Goal: Information Seeking & Learning: Check status

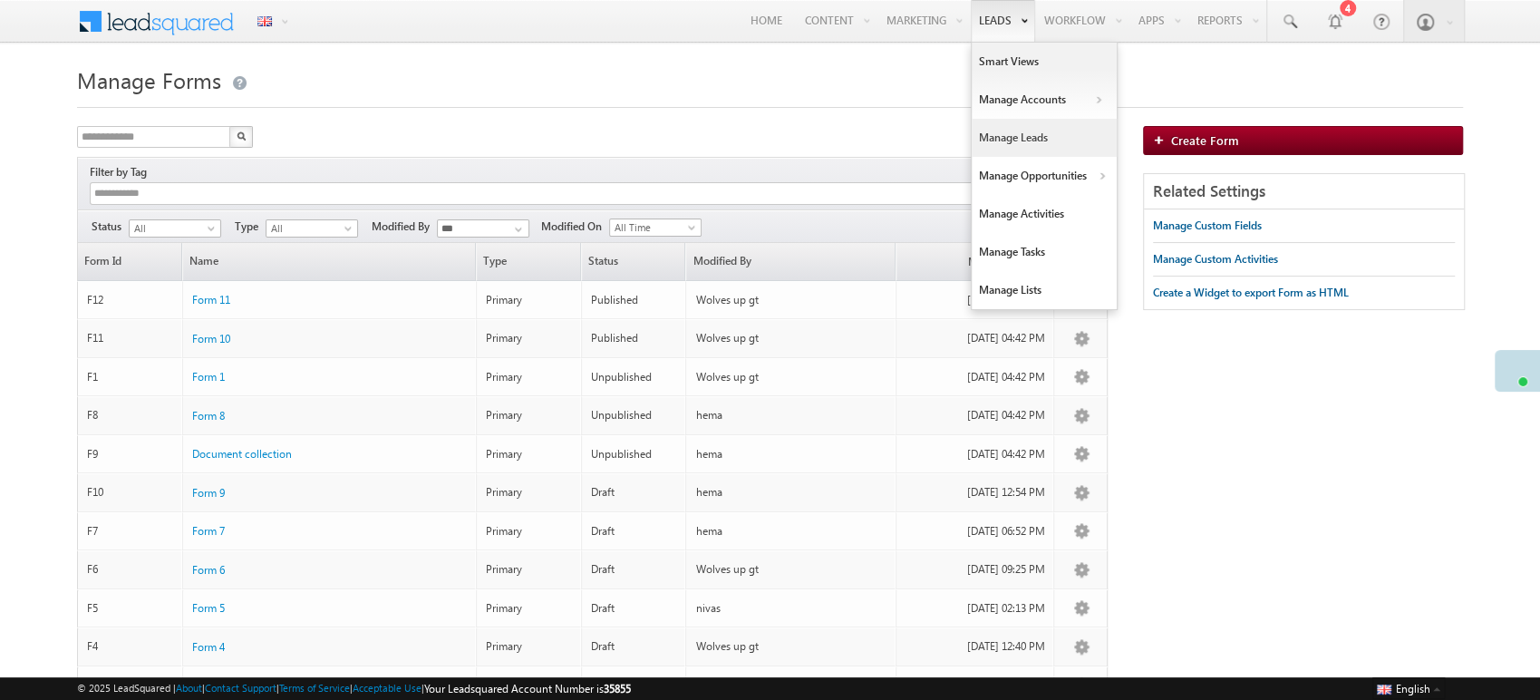
click at [1040, 139] on link "Manage Leads" at bounding box center [1044, 138] width 145 height 38
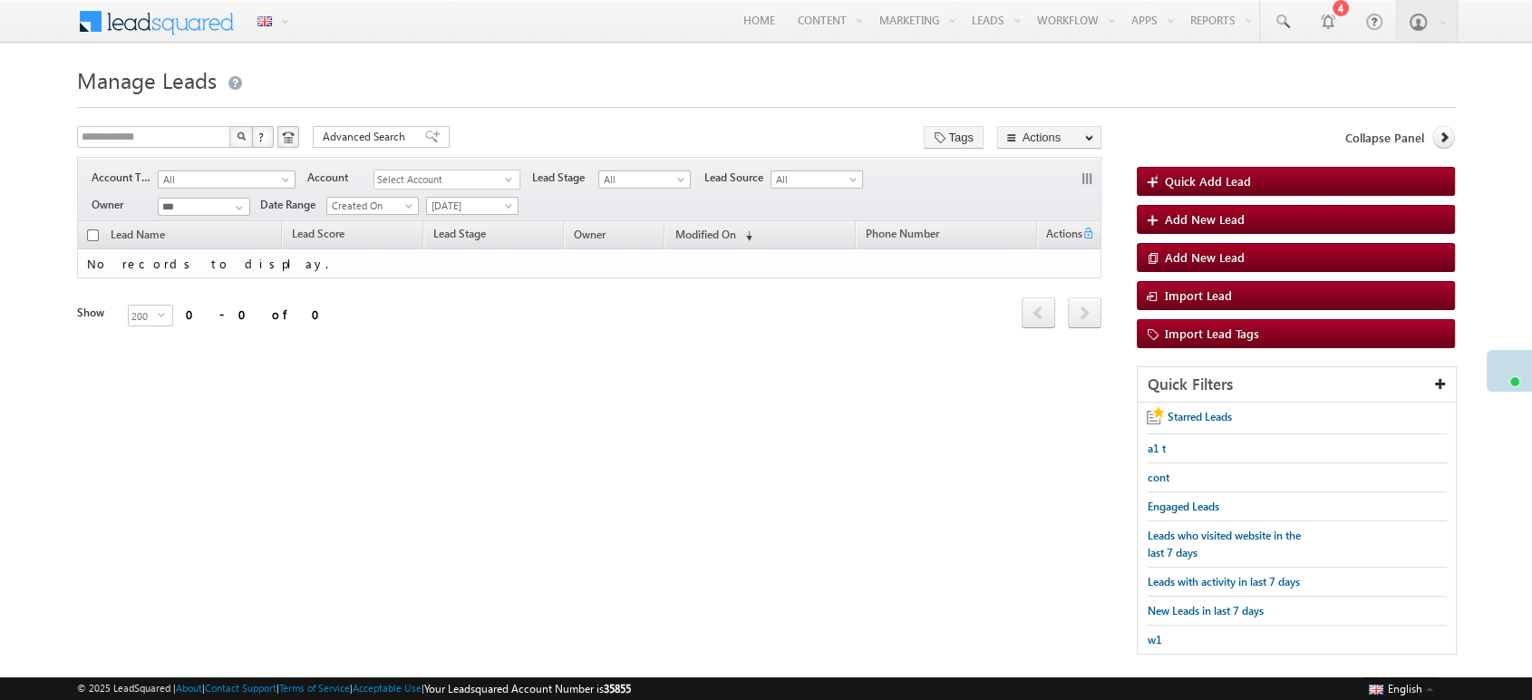
drag, startPoint x: 1008, startPoint y: 208, endPoint x: 458, endPoint y: 199, distance: 550.2
click at [458, 199] on span "[DATE]" at bounding box center [470, 206] width 86 height 16
click at [472, 219] on link "All Time" at bounding box center [472, 226] width 92 height 16
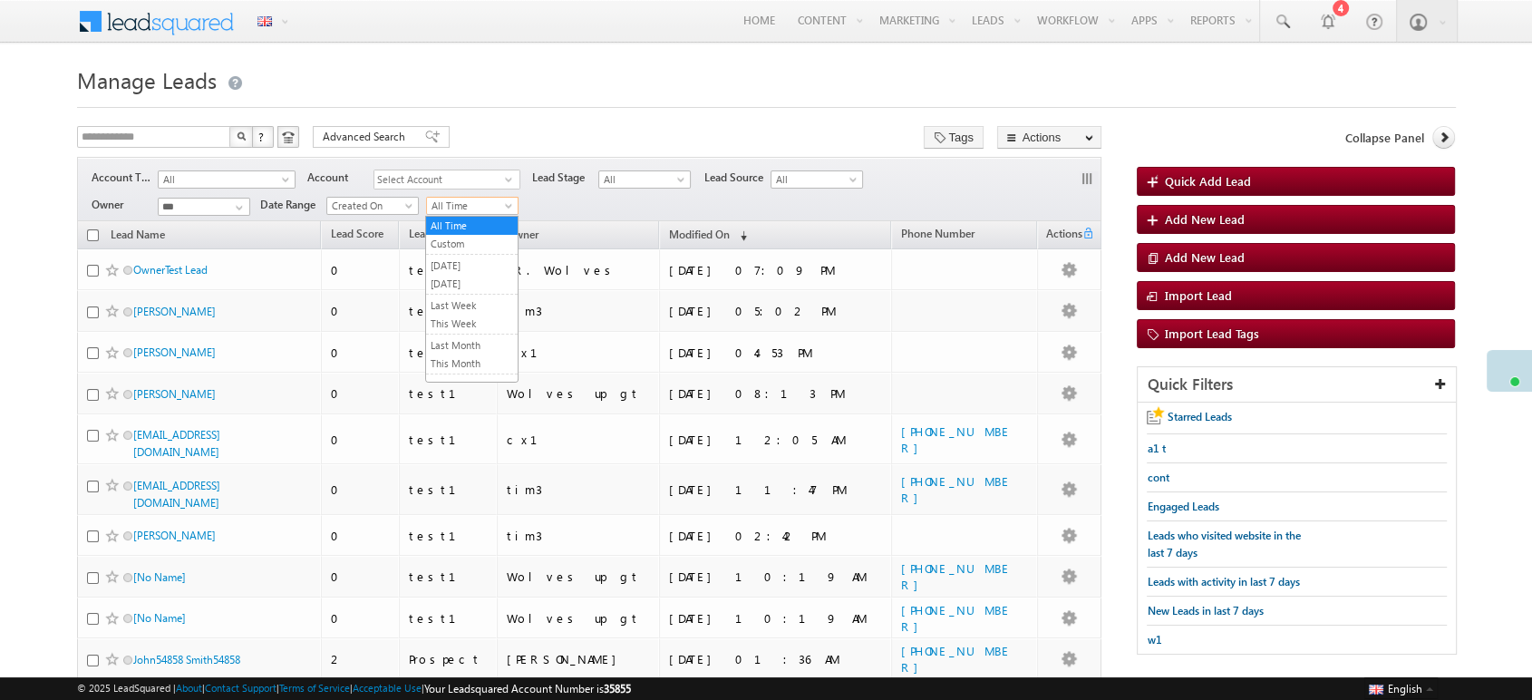
click at [450, 201] on span "All Time" at bounding box center [470, 206] width 86 height 16
click at [476, 284] on link "[DATE]" at bounding box center [472, 284] width 92 height 16
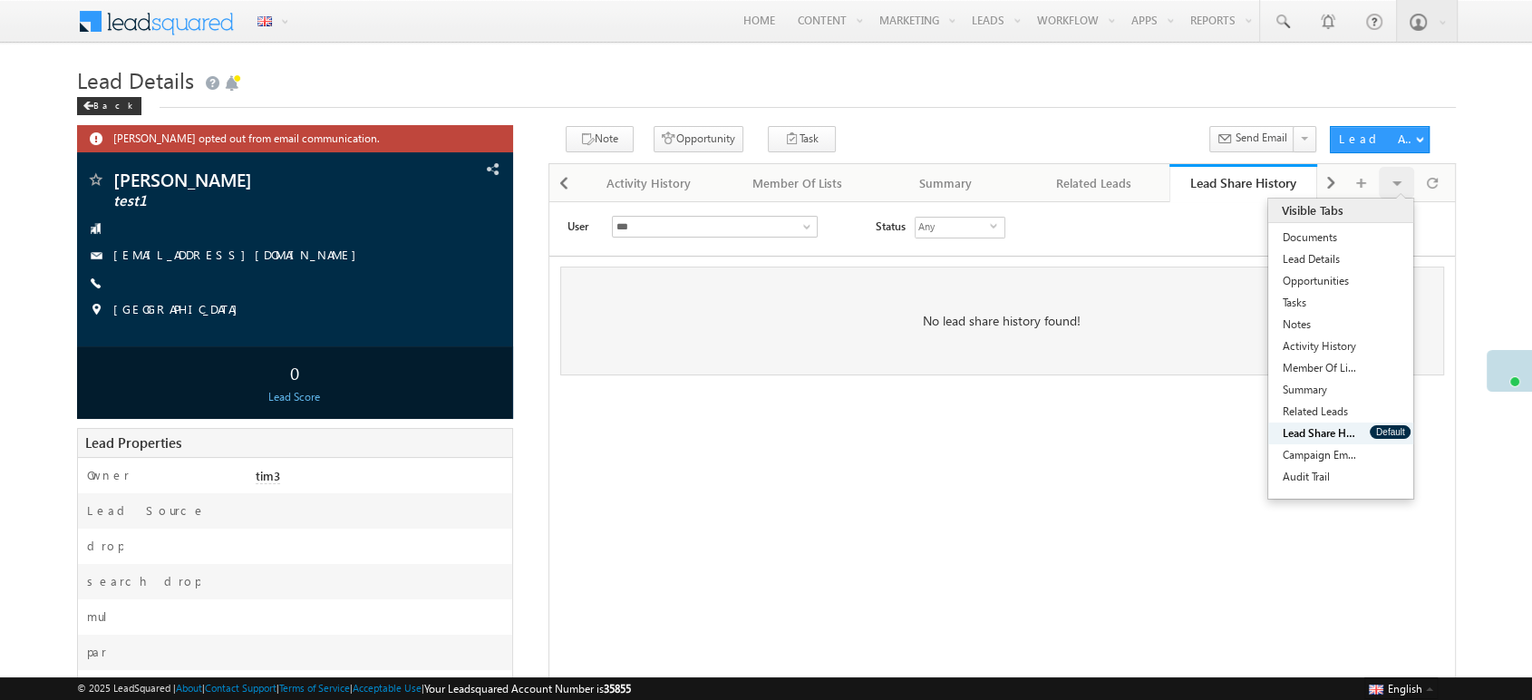
click at [1307, 430] on link "Lead Share History" at bounding box center [1319, 433] width 102 height 22
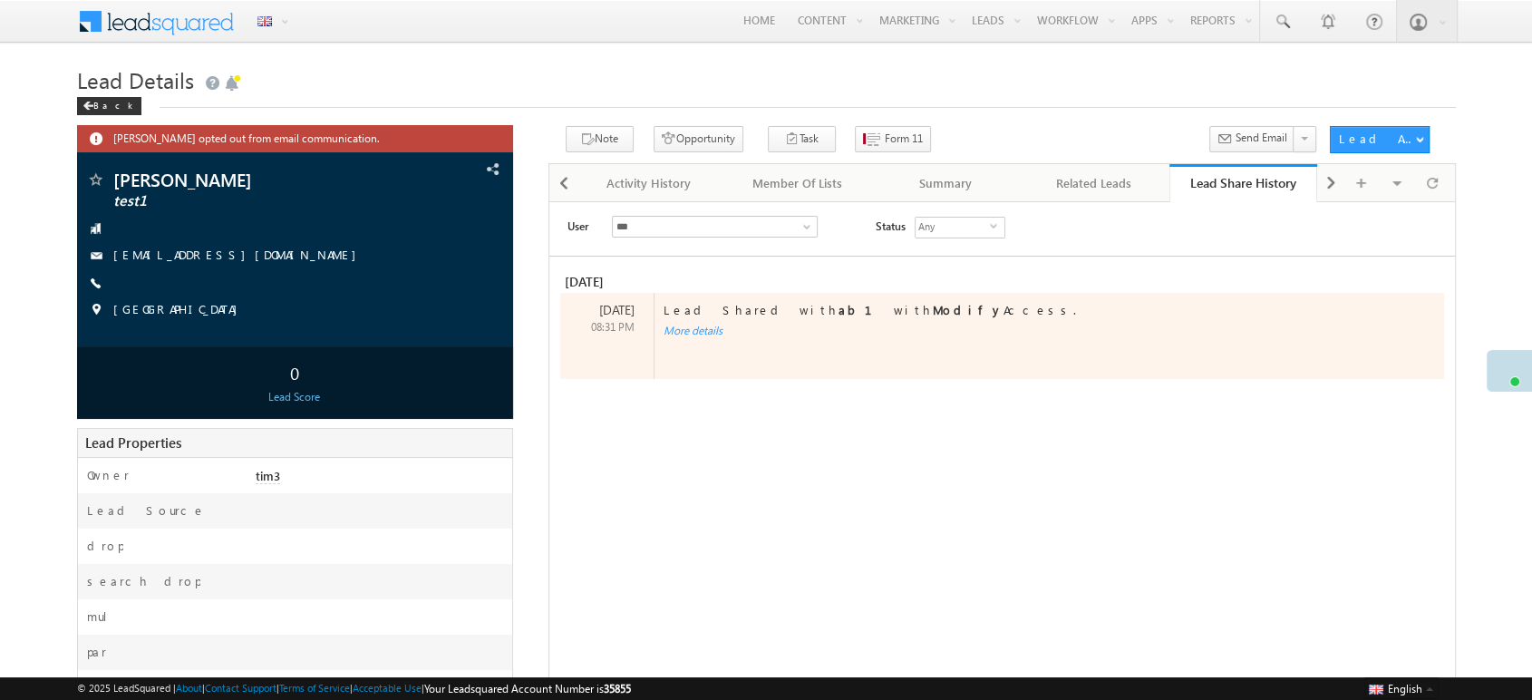
click at [704, 335] on div "More details" at bounding box center [1034, 331] width 760 height 16
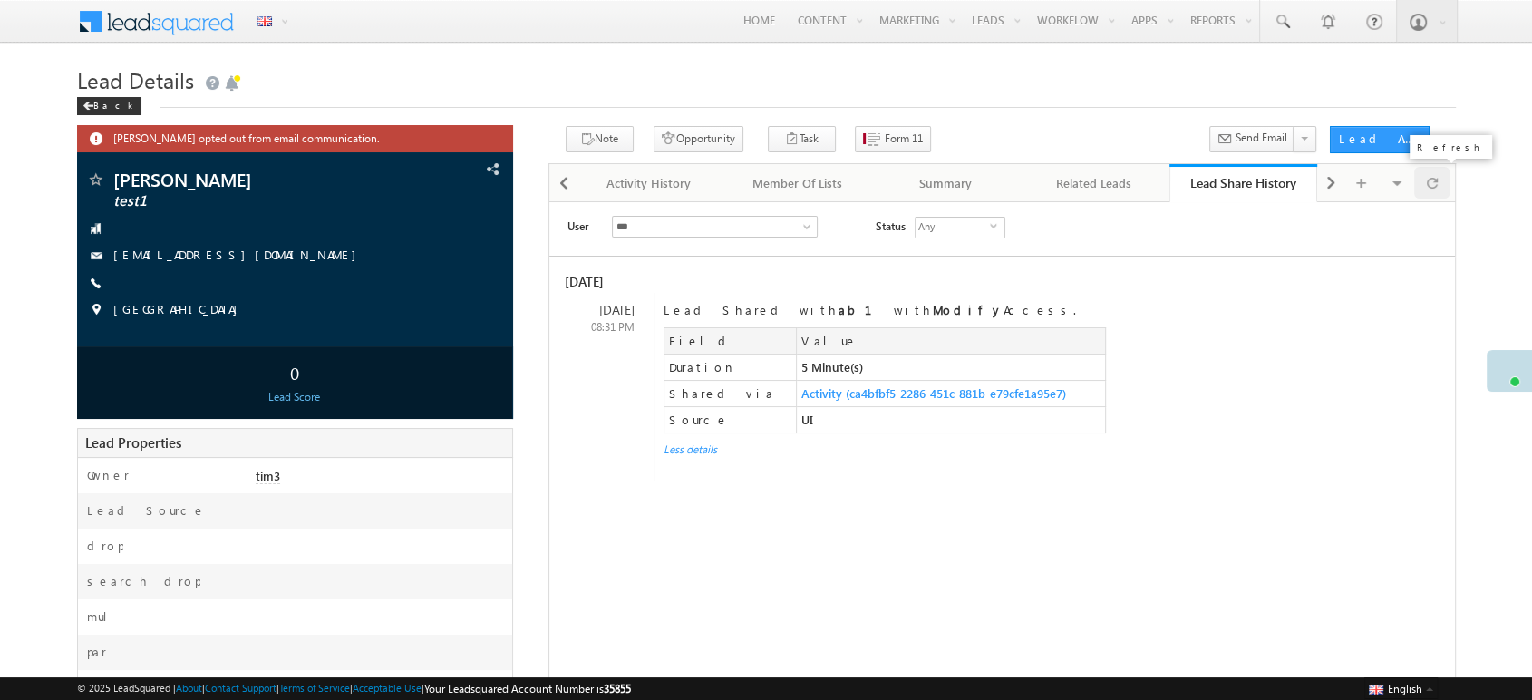
click at [1425, 183] on div at bounding box center [1431, 183] width 35 height 32
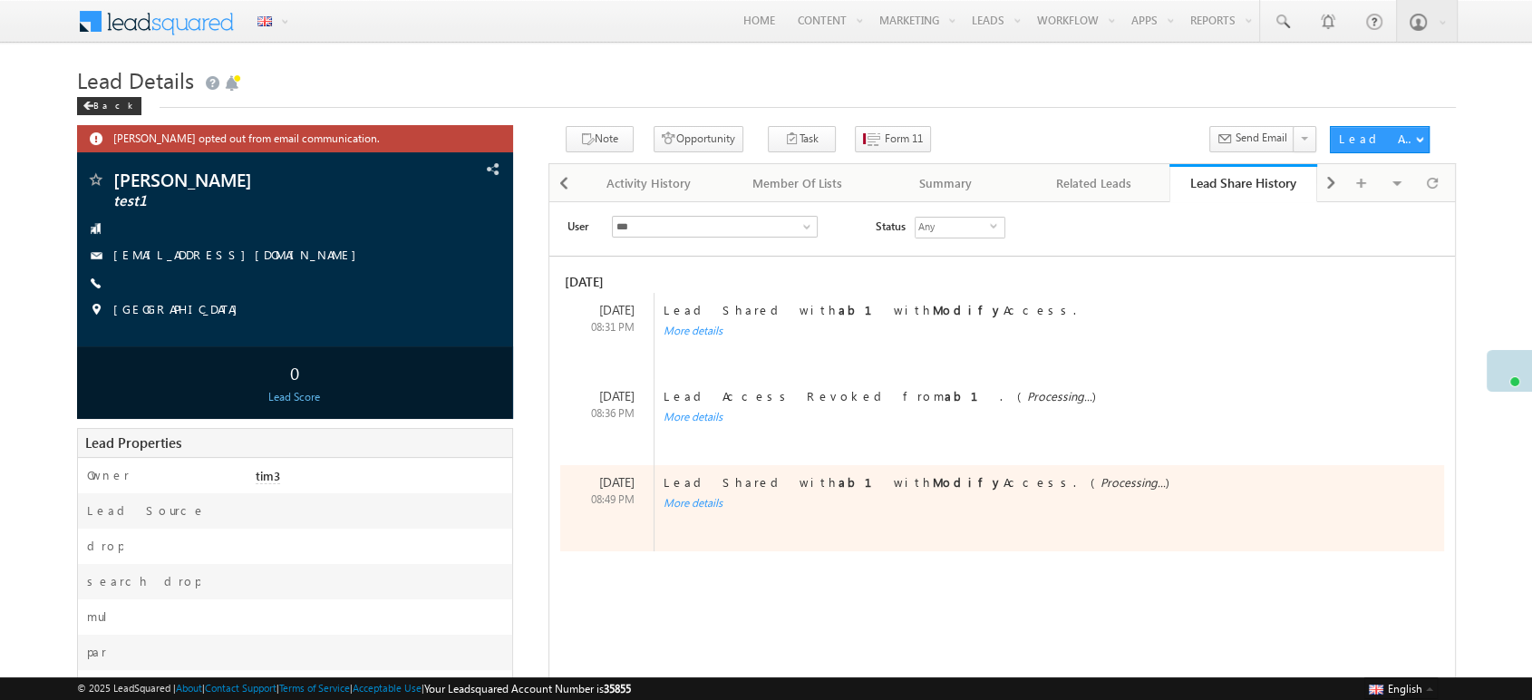
click at [706, 507] on div "More details" at bounding box center [1034, 503] width 760 height 16
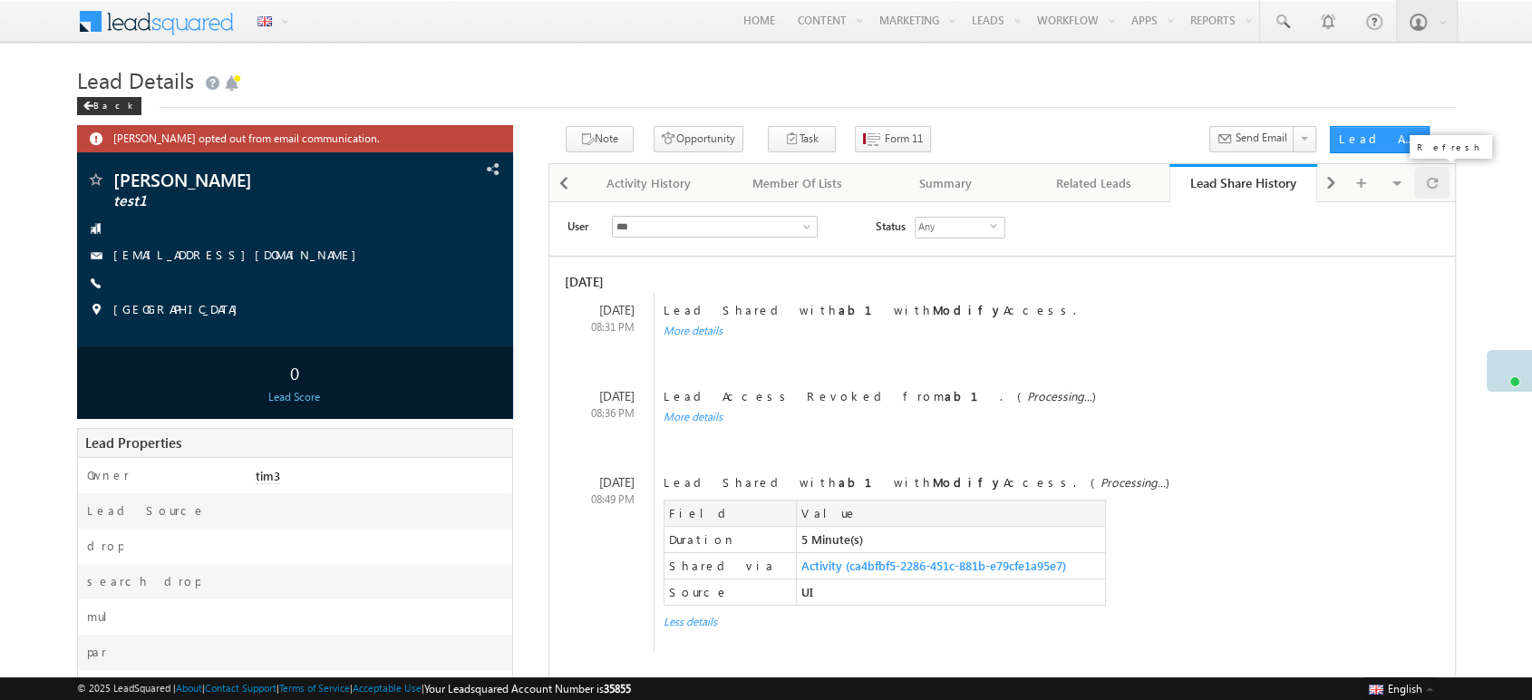
click at [1436, 196] on span at bounding box center [1432, 183] width 11 height 32
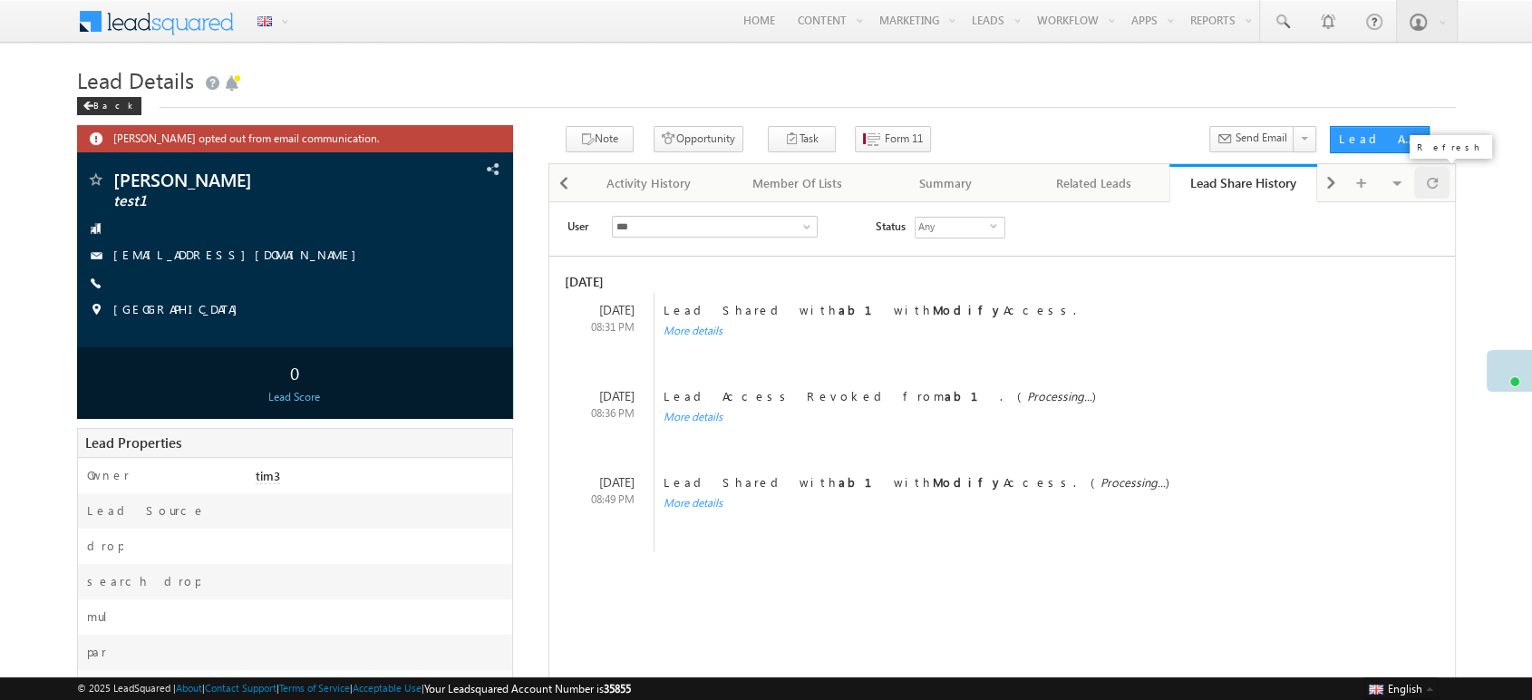
click at [1431, 188] on span at bounding box center [1432, 183] width 11 height 32
click at [1436, 179] on span at bounding box center [1432, 183] width 11 height 32
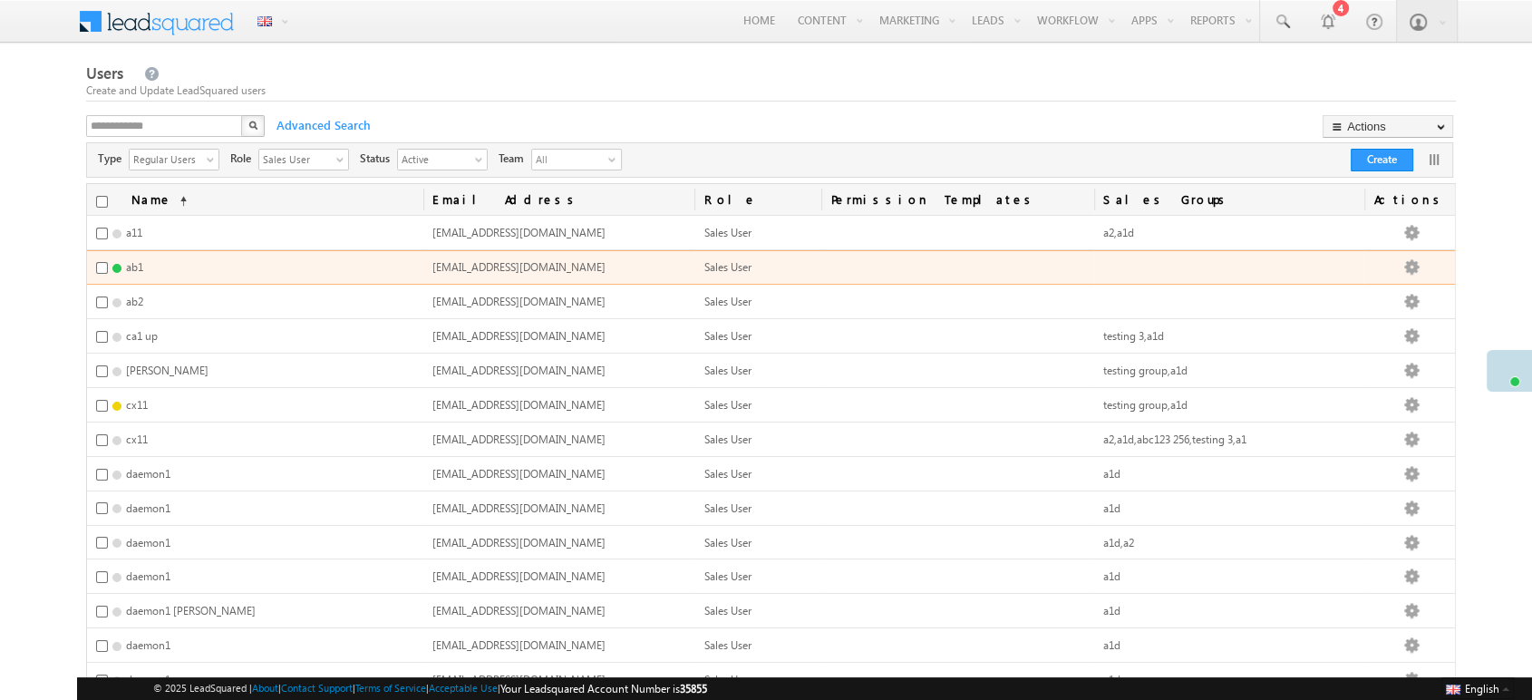
click at [494, 265] on span "ab1.wolves@mailinator.com" at bounding box center [518, 267] width 173 height 14
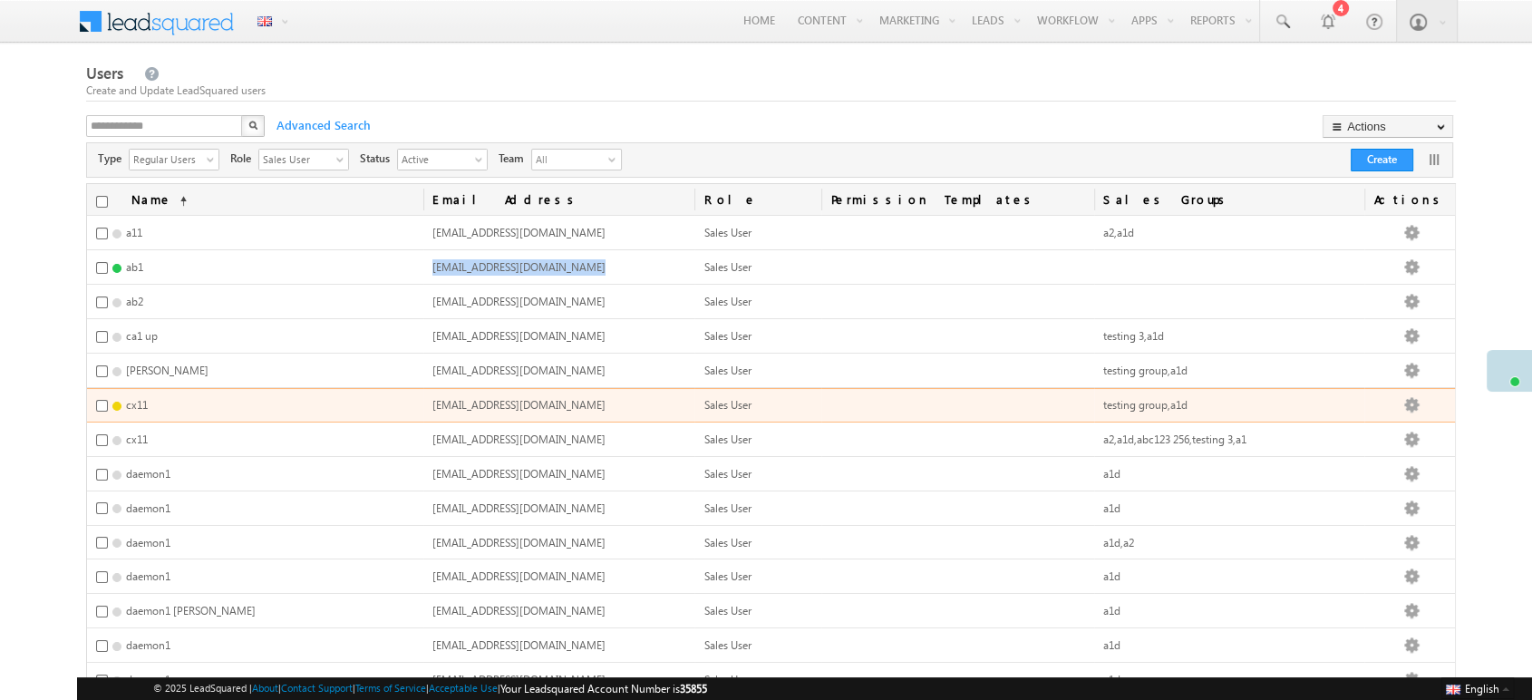
copy span "ab1.wolves@mailinator.com"
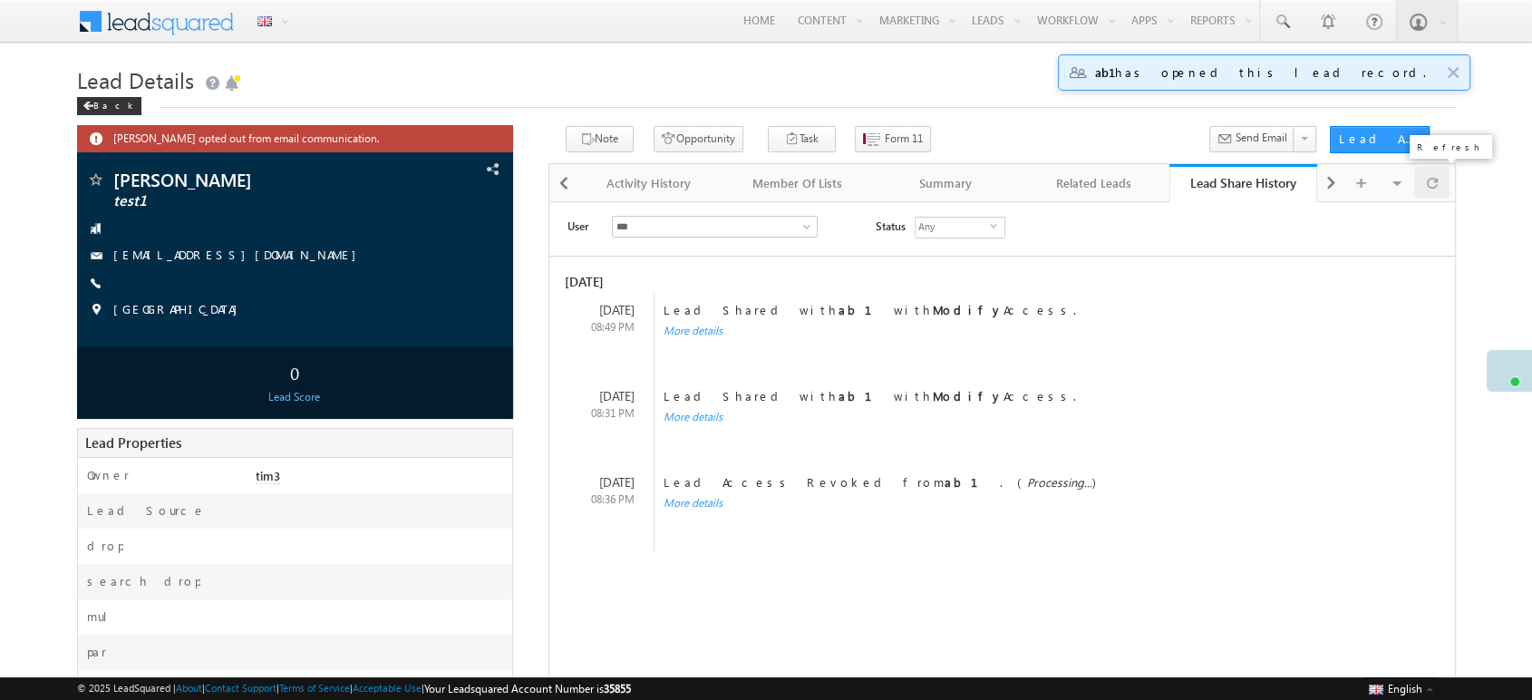
click at [1435, 176] on span at bounding box center [1432, 183] width 11 height 32
click at [1433, 176] on span at bounding box center [1432, 183] width 11 height 32
click at [1436, 182] on span at bounding box center [1432, 183] width 11 height 32
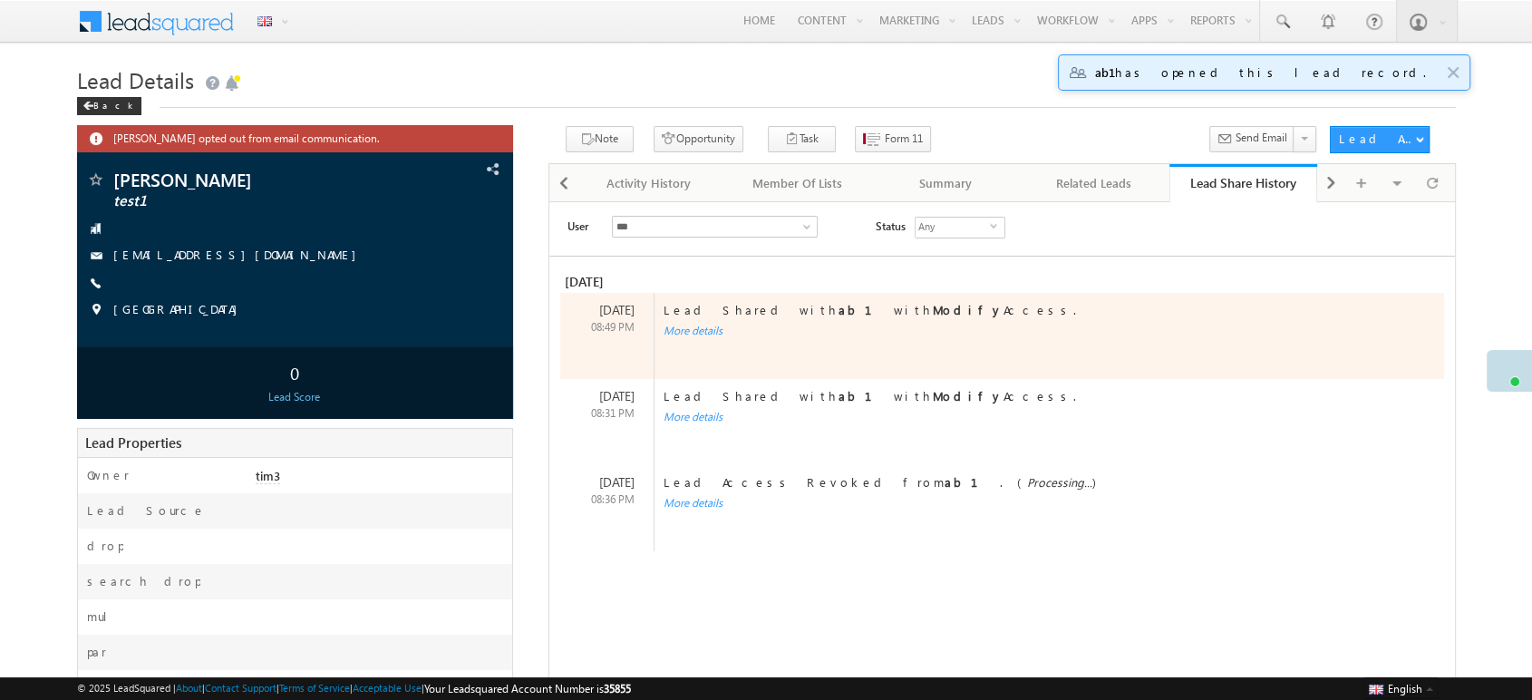
click at [1216, 332] on div "More details" at bounding box center [1034, 331] width 760 height 16
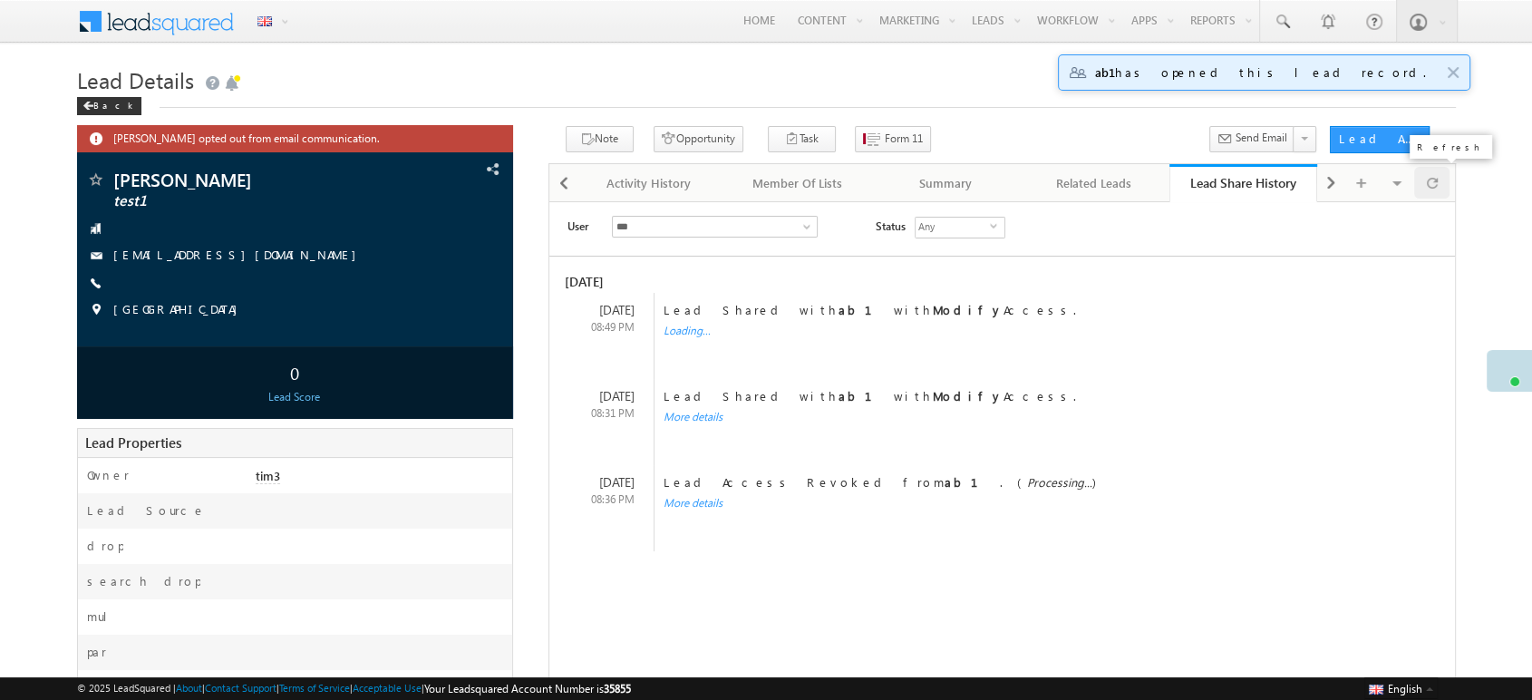
click at [1434, 185] on span at bounding box center [1432, 183] width 11 height 32
click at [1443, 176] on div at bounding box center [1431, 183] width 35 height 32
click at [1417, 179] on div at bounding box center [1431, 183] width 35 height 32
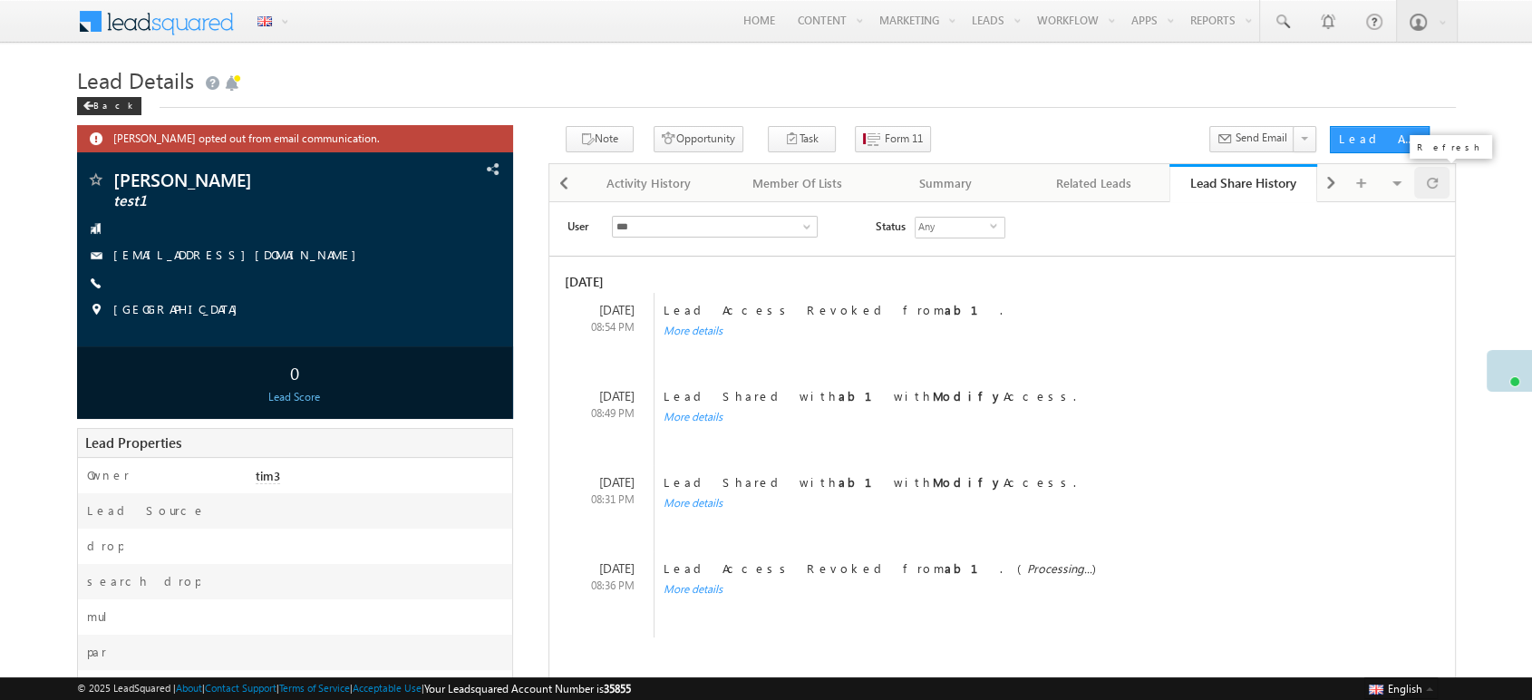
click at [1437, 182] on span at bounding box center [1432, 183] width 11 height 32
click at [1443, 193] on div at bounding box center [1431, 183] width 35 height 32
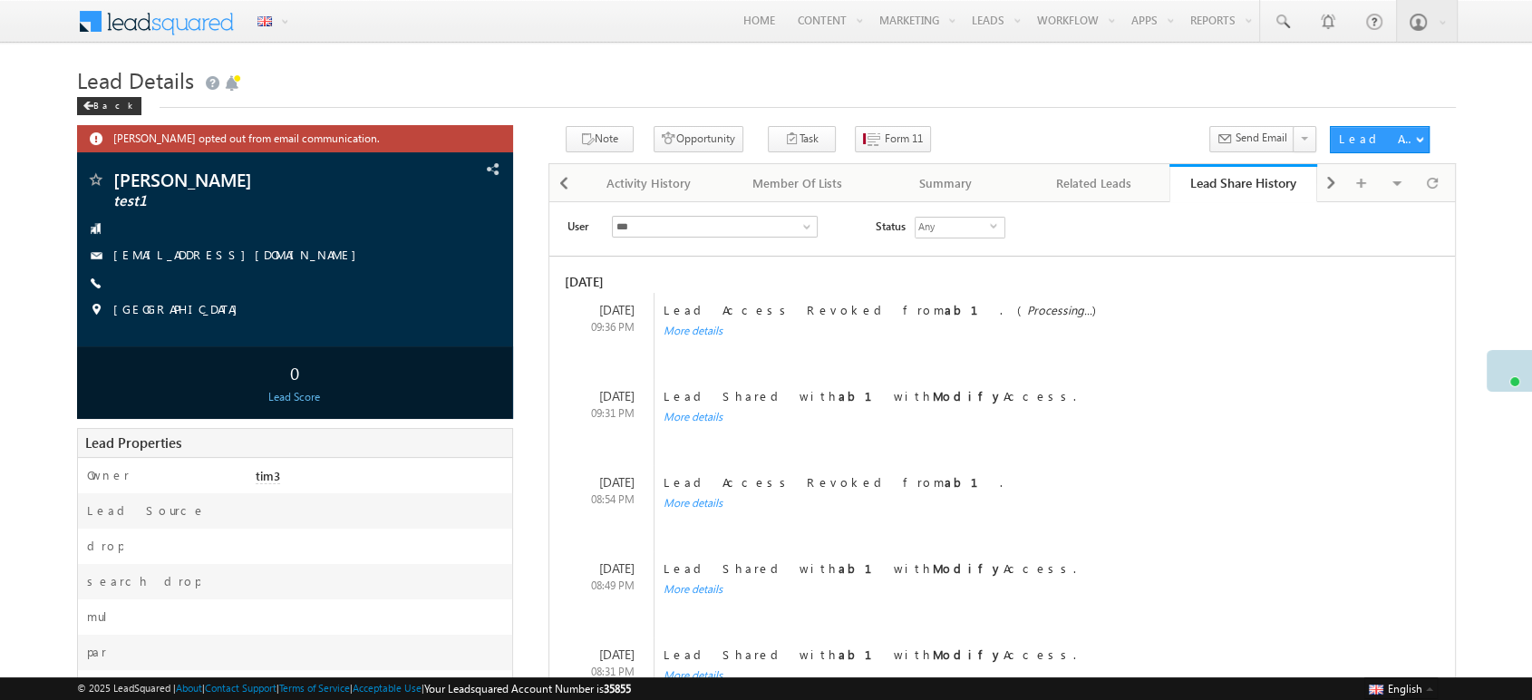
click at [1432, 208] on div "User *** *** Status Any select * Today 02 Sep 09:36 PM Lead Access Revoked from…" at bounding box center [1001, 568] width 907 height 735
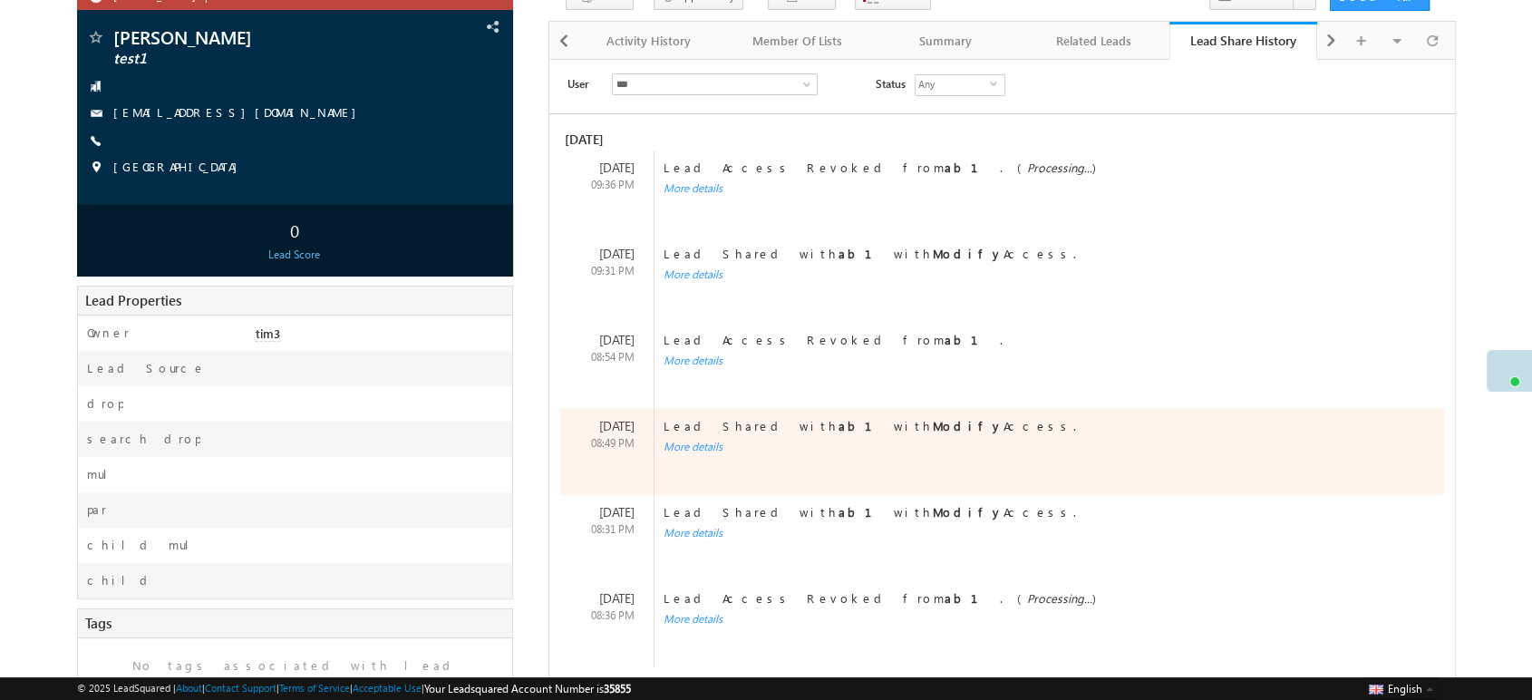
scroll to position [134, 0]
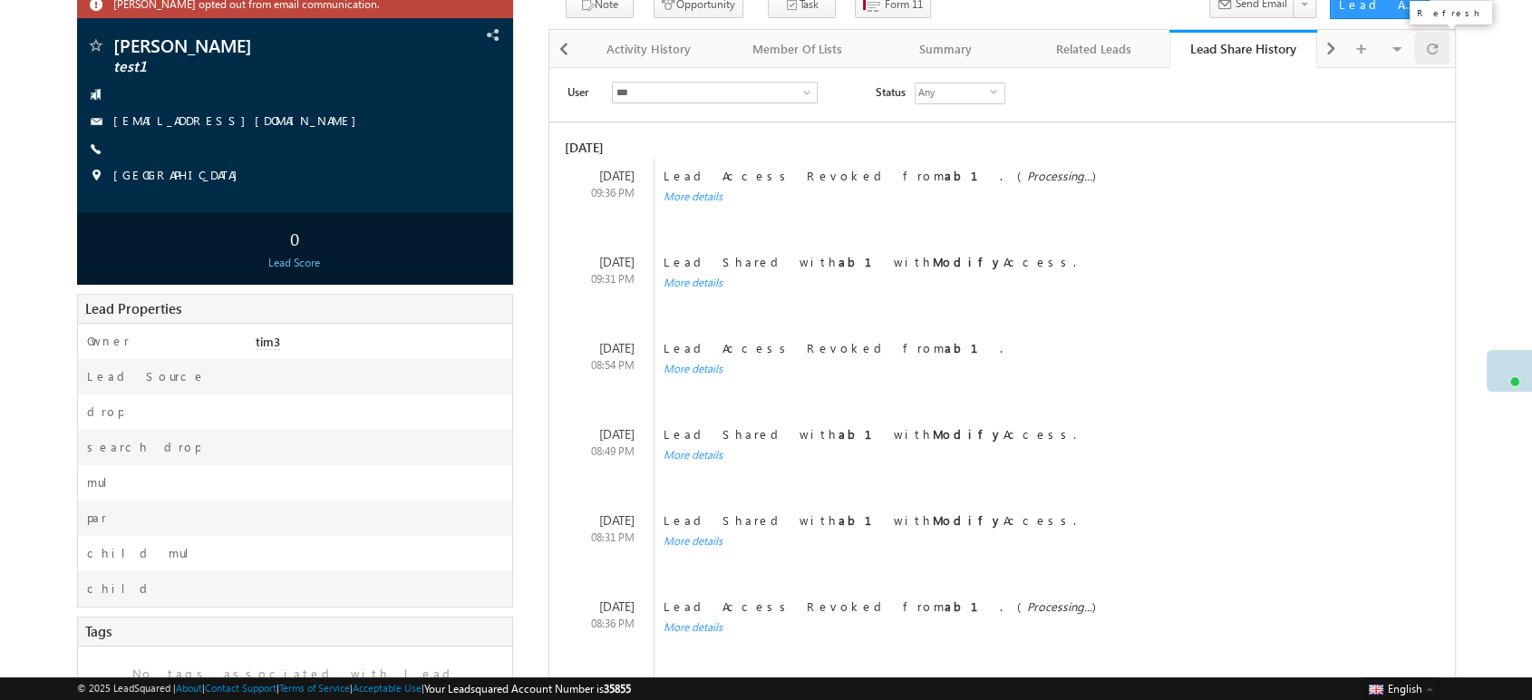
click at [1437, 36] on span at bounding box center [1432, 49] width 11 height 32
click at [1432, 47] on span at bounding box center [1432, 49] width 11 height 32
click at [1442, 61] on div at bounding box center [1431, 49] width 35 height 32
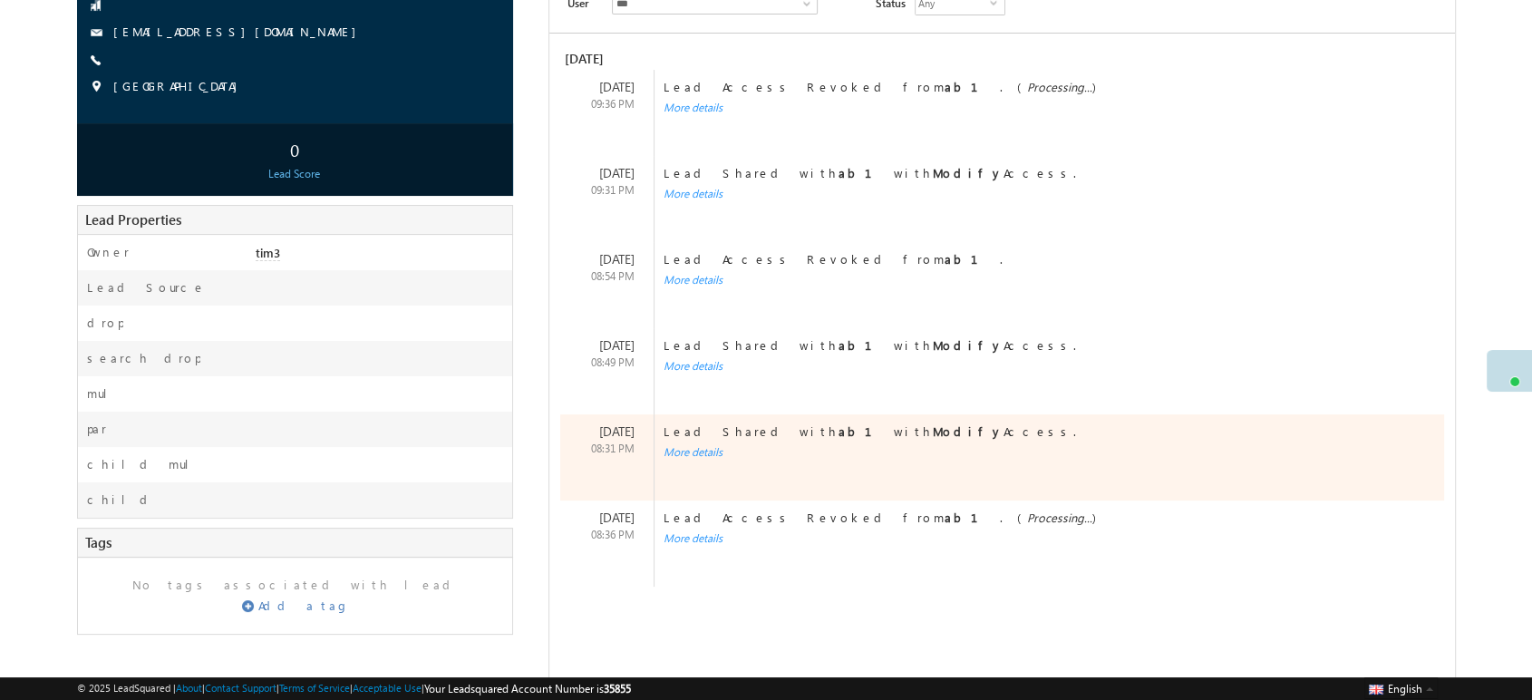
scroll to position [235, 0]
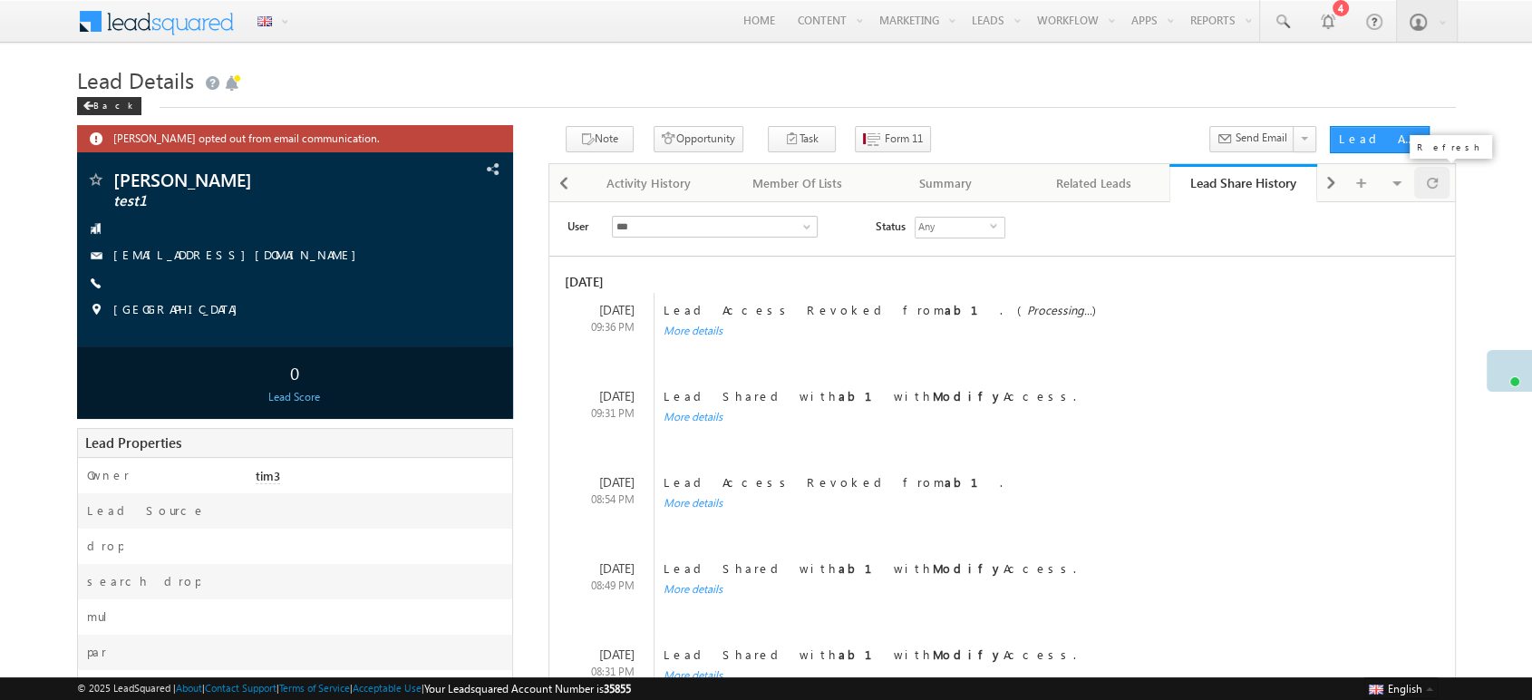
click at [1435, 189] on span at bounding box center [1432, 183] width 11 height 32
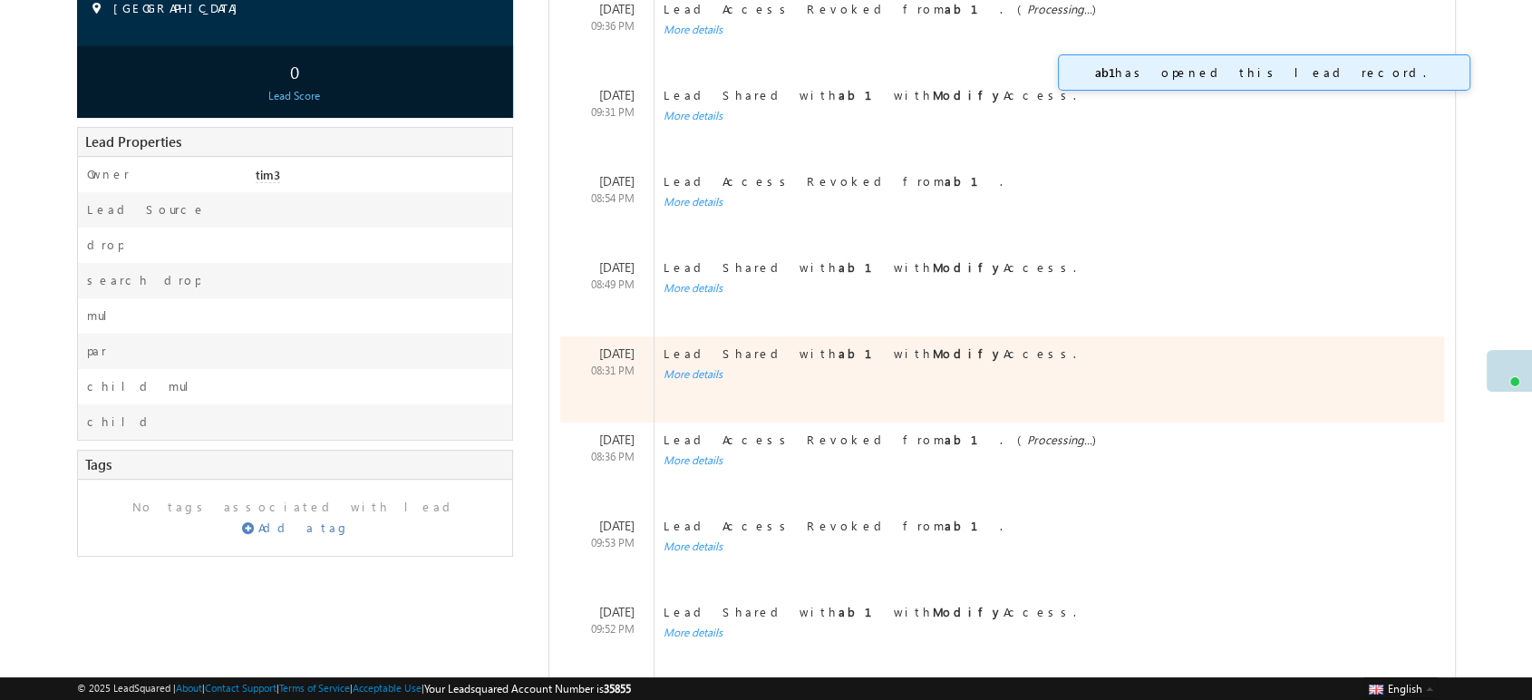
scroll to position [338, 0]
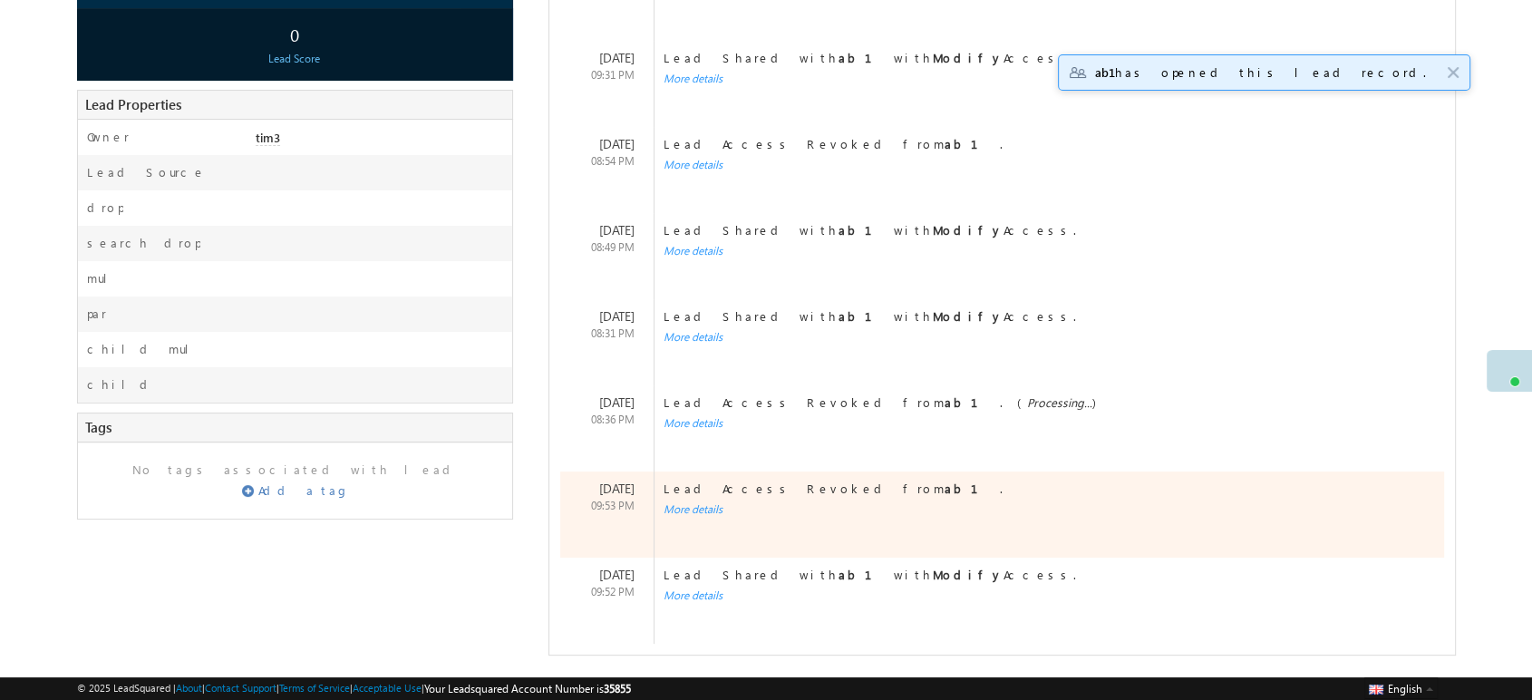
click at [676, 518] on div "Lead Access Revoked from ab1 . More details" at bounding box center [1029, 514] width 752 height 86
click at [681, 513] on div "More details" at bounding box center [1034, 509] width 760 height 16
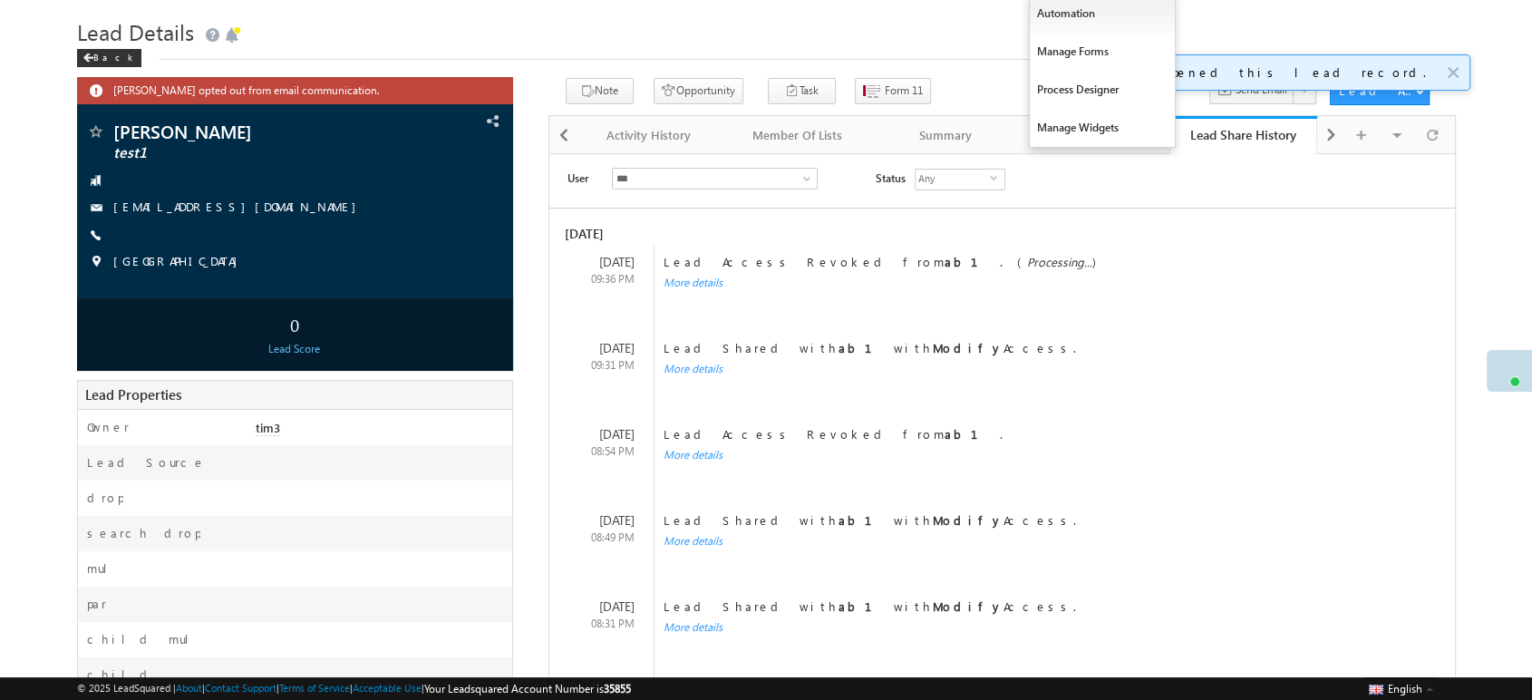
scroll to position [0, 0]
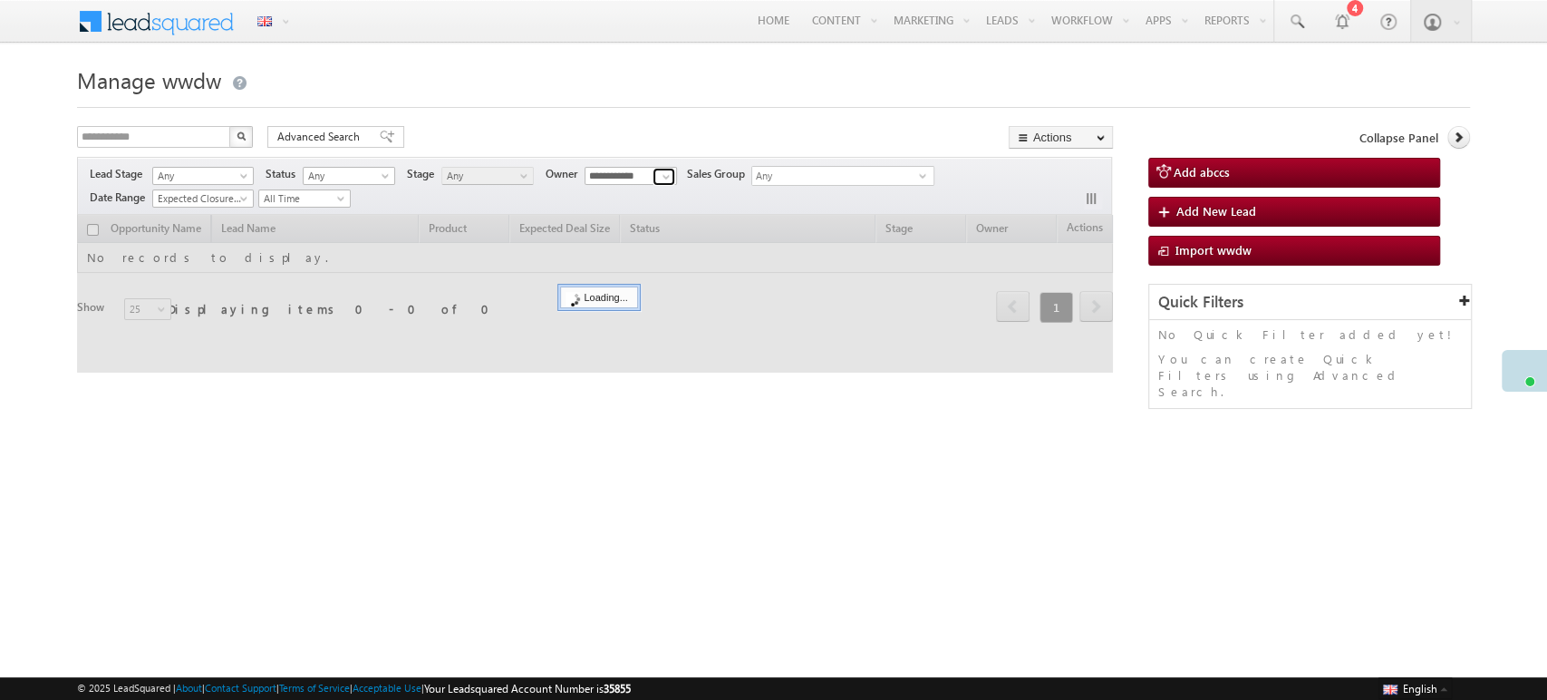
click at [660, 179] on link at bounding box center [664, 177] width 23 height 18
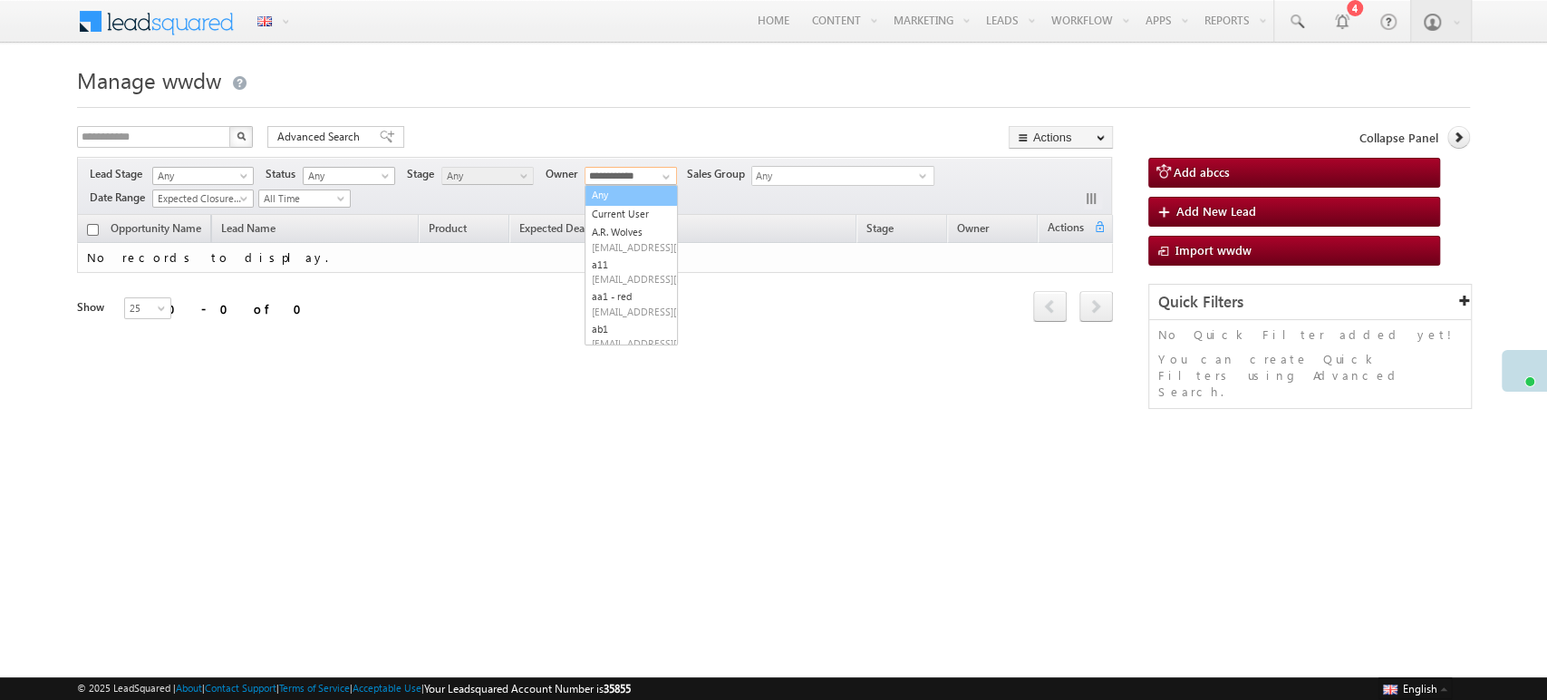
click at [648, 192] on link "Any" at bounding box center [631, 195] width 93 height 21
type input "***"
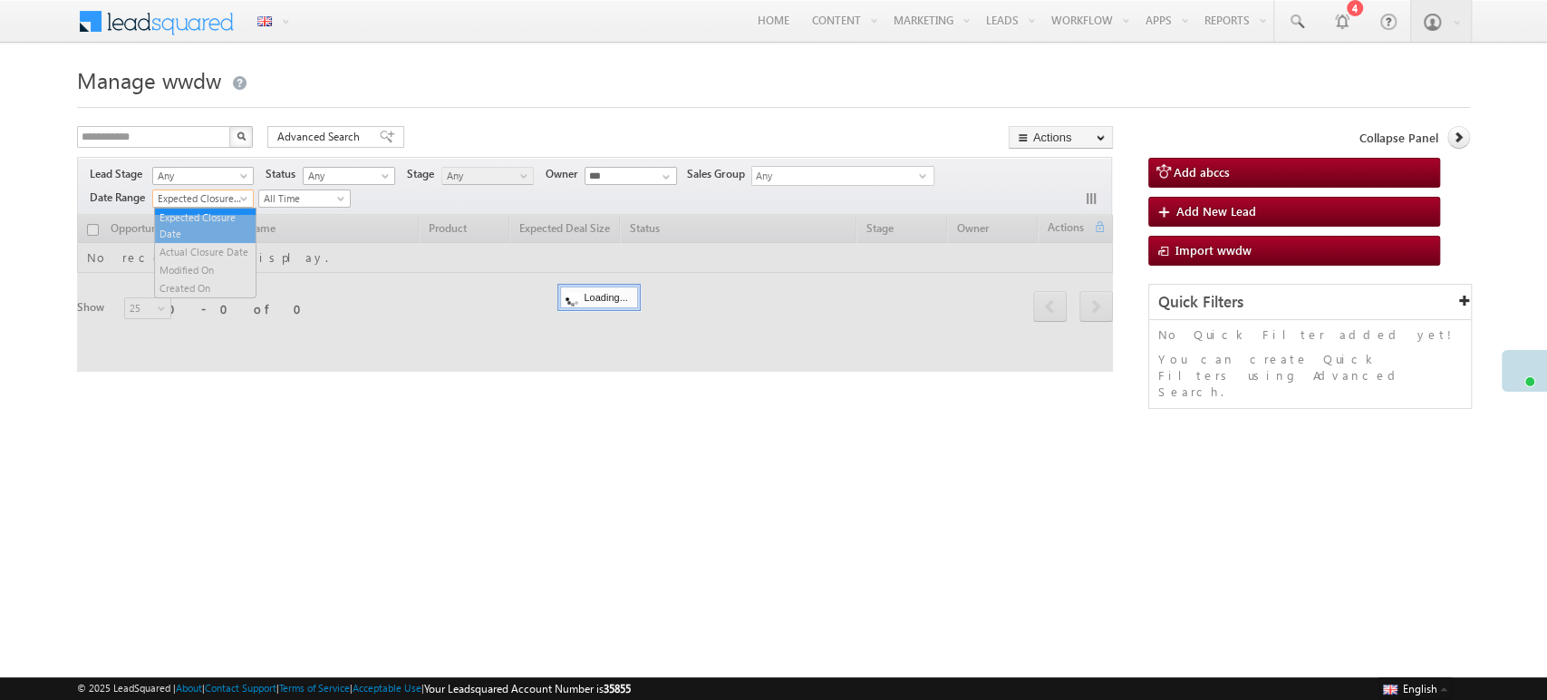
click at [236, 197] on span "Expected Closure Date" at bounding box center [200, 198] width 94 height 16
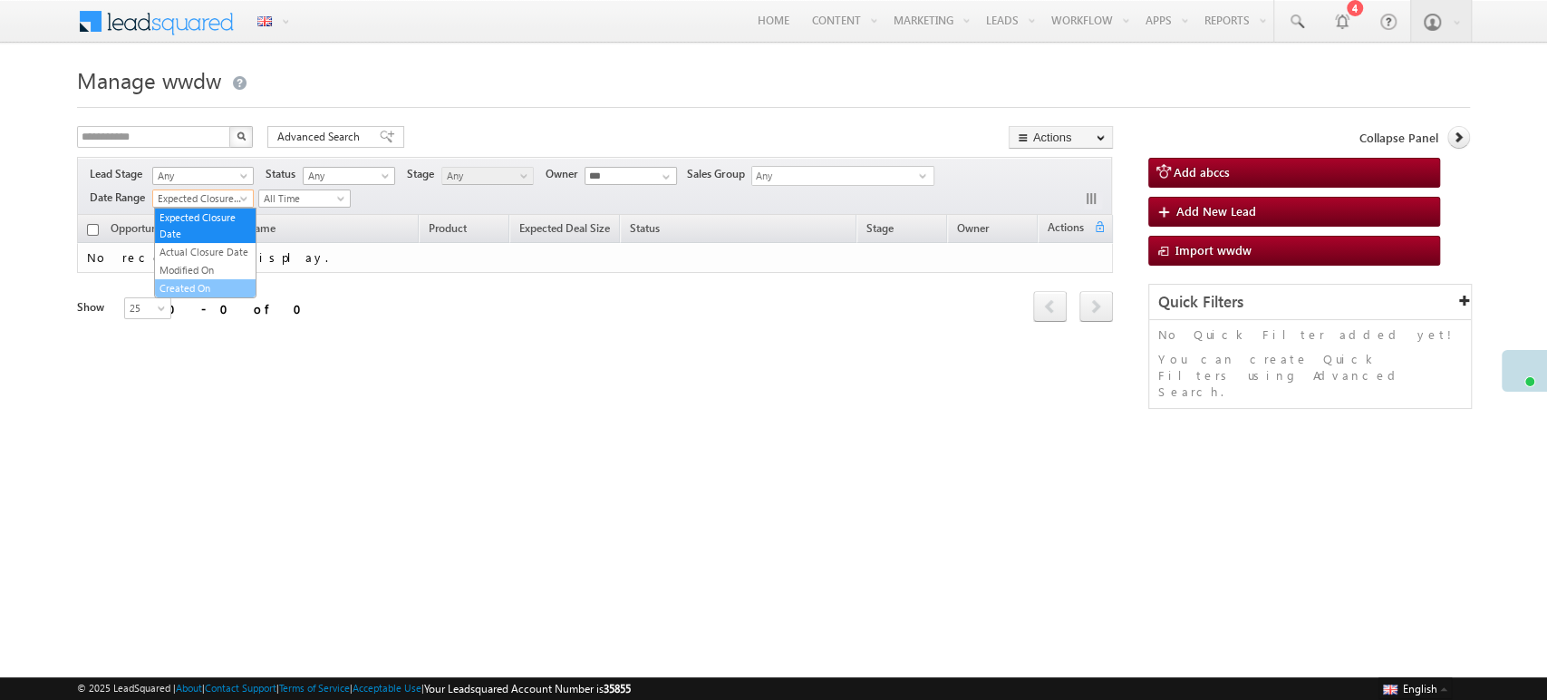
click at [225, 295] on link "Created On" at bounding box center [205, 288] width 101 height 16
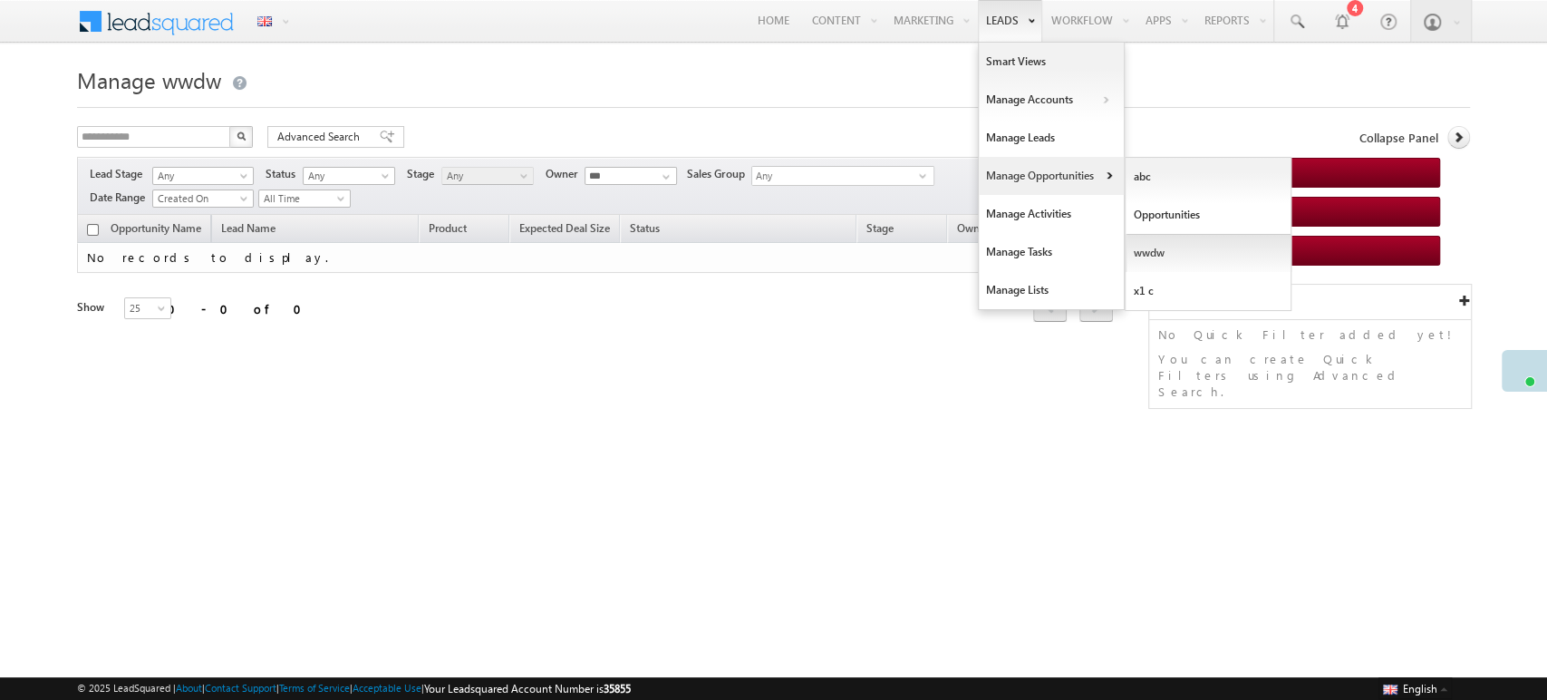
click at [1177, 245] on link "wwdw" at bounding box center [1209, 253] width 166 height 38
click at [1167, 298] on link "x1 c" at bounding box center [1209, 291] width 166 height 38
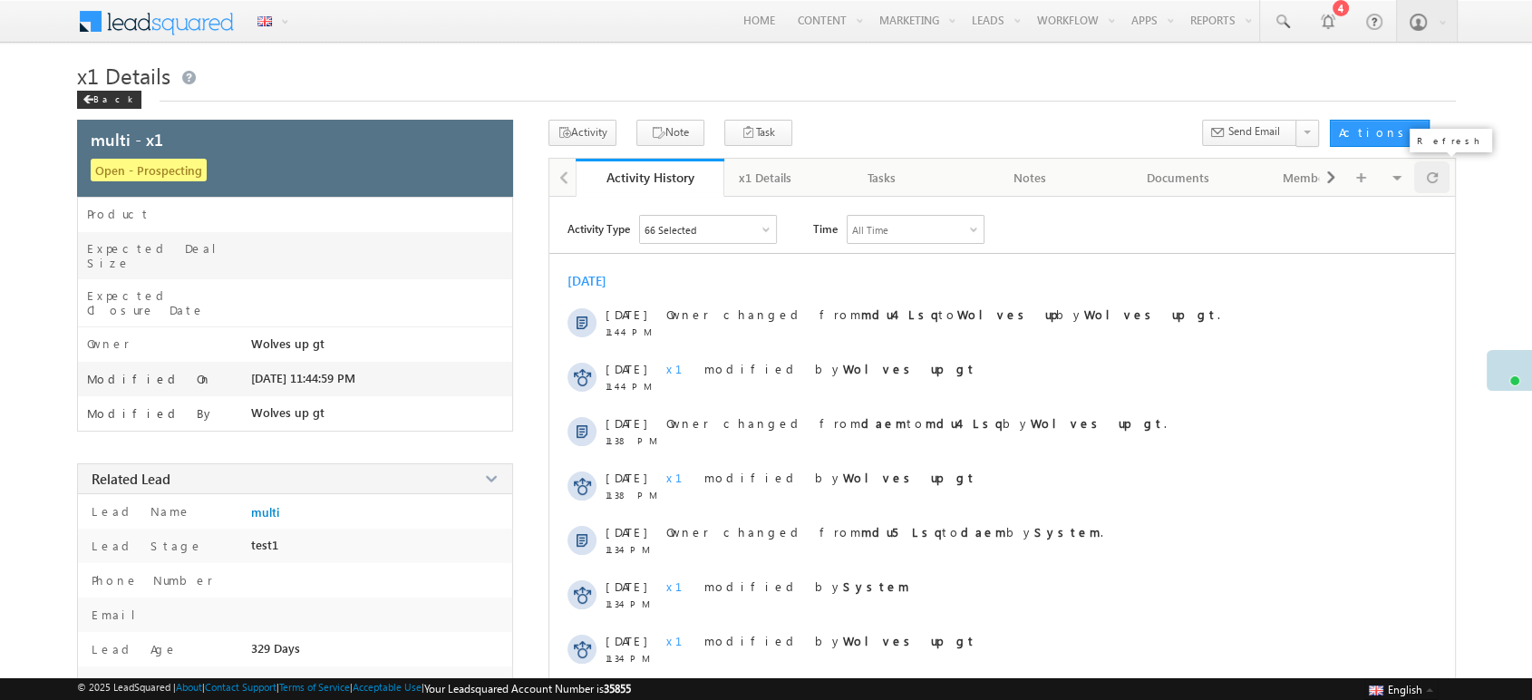
click at [1421, 190] on div at bounding box center [1431, 177] width 35 height 32
